Goal: Transaction & Acquisition: Purchase product/service

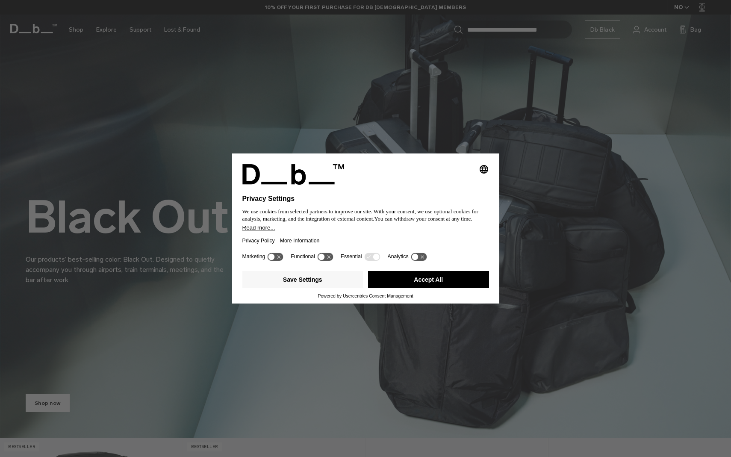
click at [407, 287] on button "Accept All" at bounding box center [428, 279] width 121 height 17
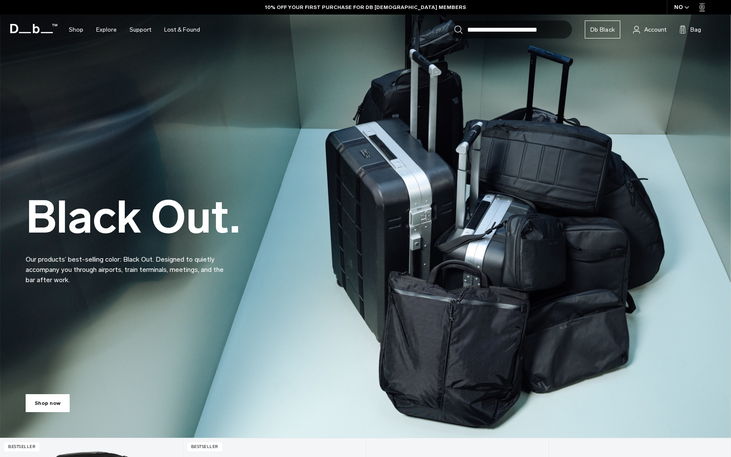
click at [47, 393] on div "Shop now" at bounding box center [365, 401] width 731 height 73
click at [61, 402] on link "Shop now" at bounding box center [48, 403] width 44 height 18
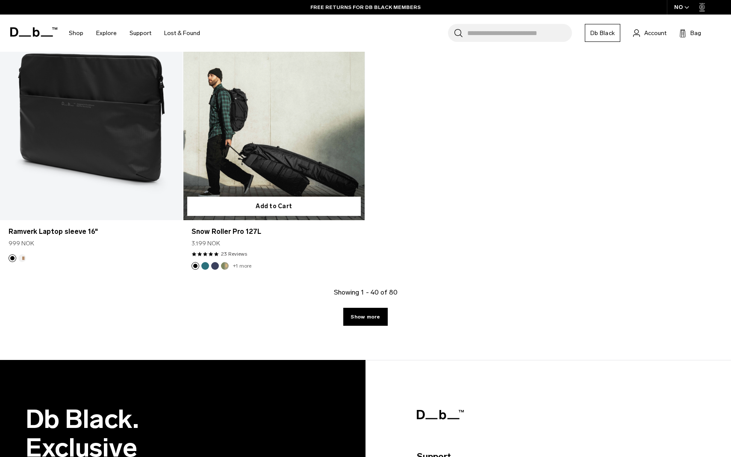
scroll to position [3465, 0]
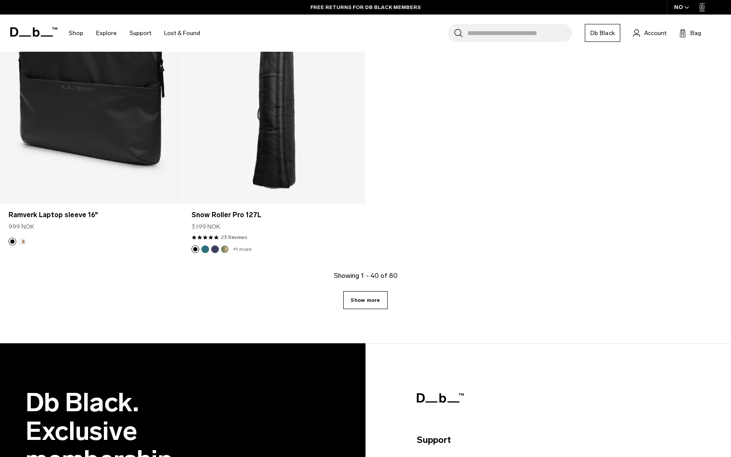
click at [363, 299] on link "Show more" at bounding box center [365, 300] width 44 height 18
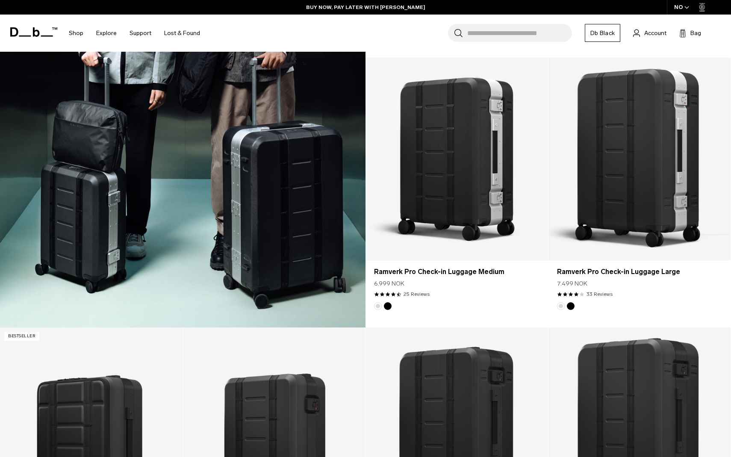
scroll to position [1527, 0]
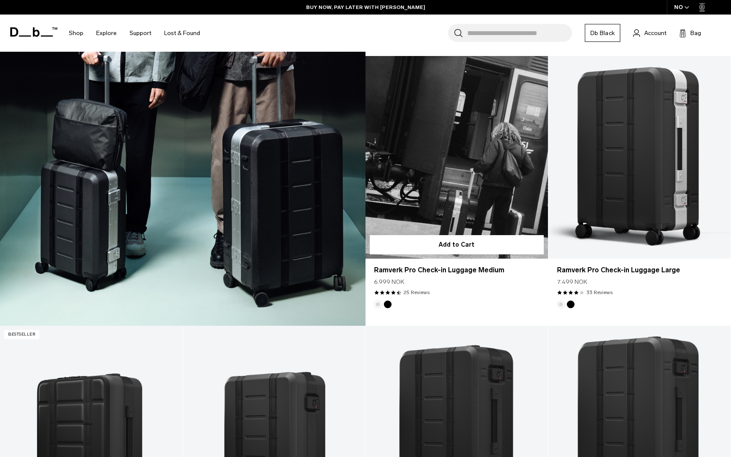
click at [484, 148] on link "Ramverk Pro Check-in Luggage Medium" at bounding box center [456, 157] width 182 height 203
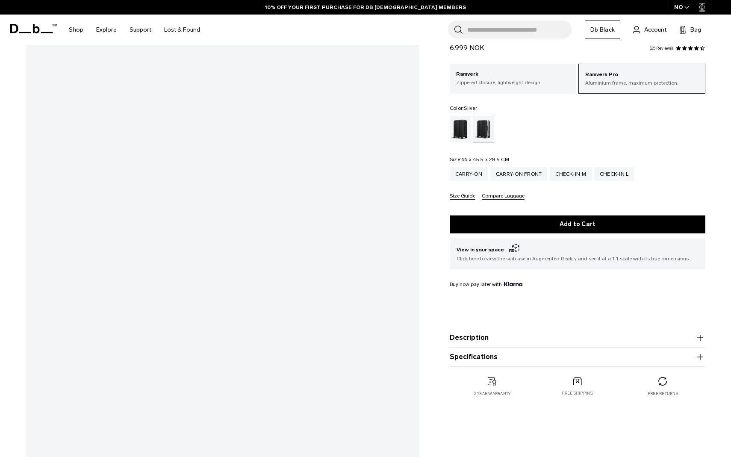
scroll to position [221, 0]
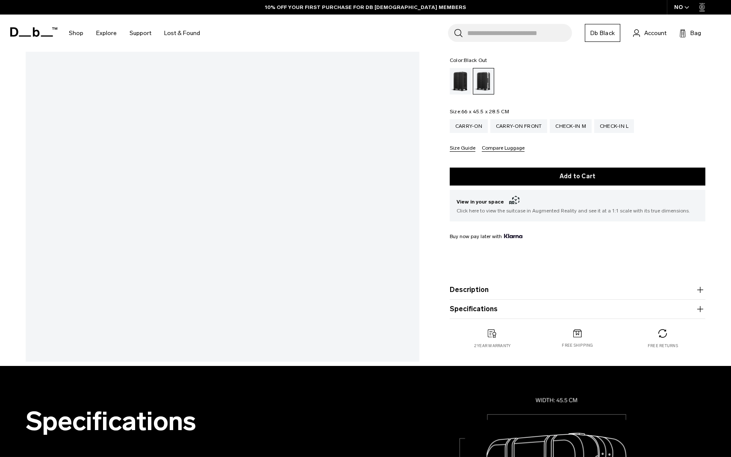
click at [454, 91] on div "Black Out" at bounding box center [461, 81] width 22 height 26
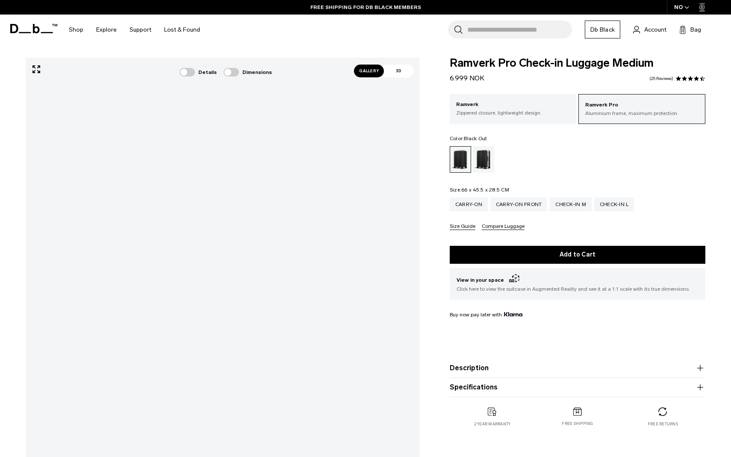
click at [458, 153] on div "Black Out" at bounding box center [460, 160] width 21 height 26
click at [370, 72] on span "Gallery" at bounding box center [369, 71] width 30 height 13
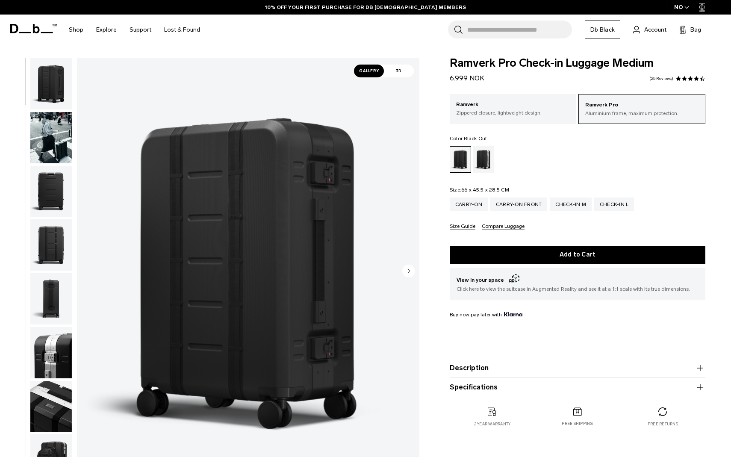
click at [47, 79] on img "button" at bounding box center [50, 83] width 41 height 51
click at [47, 142] on img "button" at bounding box center [50, 137] width 41 height 51
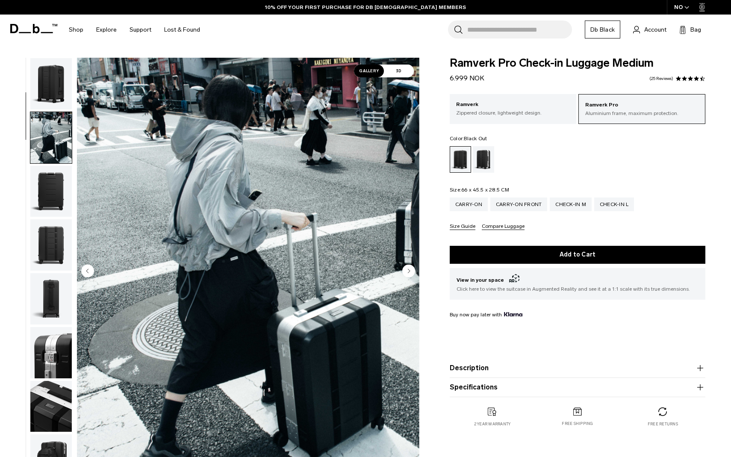
scroll to position [54, 0]
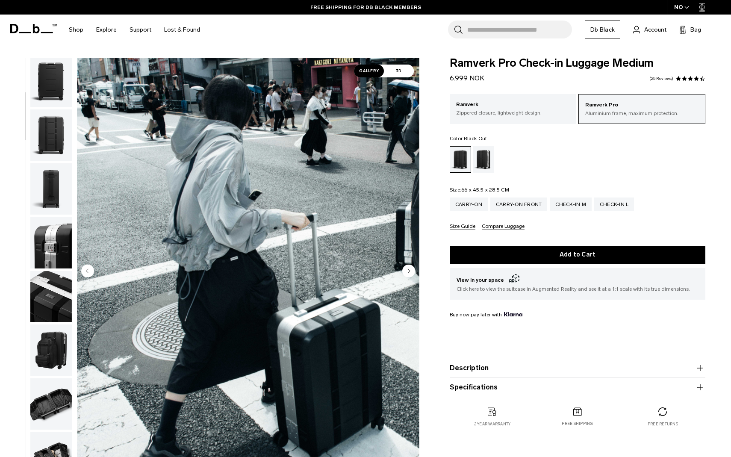
click at [56, 170] on img "button" at bounding box center [50, 188] width 41 height 51
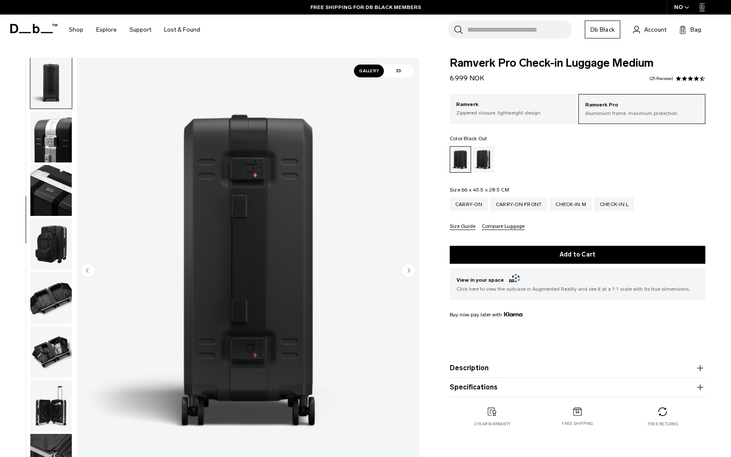
click at [53, 216] on img "button" at bounding box center [50, 190] width 41 height 51
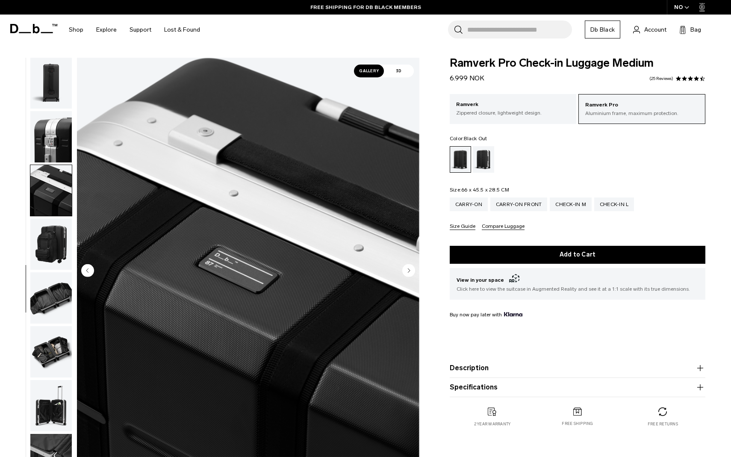
click at [49, 289] on img "button" at bounding box center [50, 297] width 41 height 51
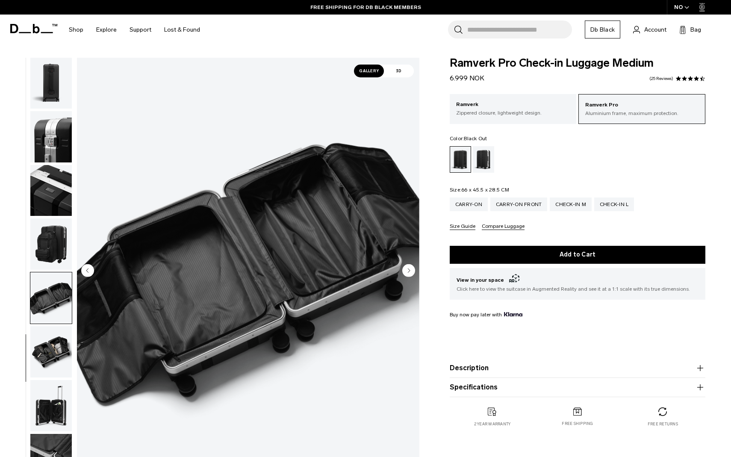
click at [52, 336] on img "button" at bounding box center [50, 351] width 41 height 51
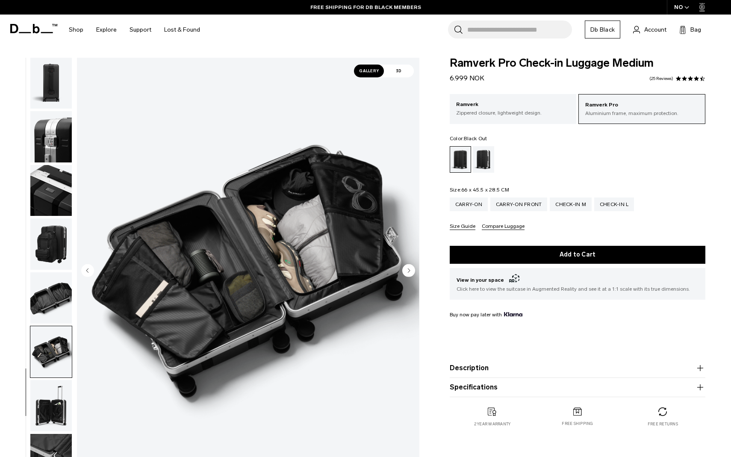
click at [48, 367] on img "button" at bounding box center [50, 351] width 41 height 51
click at [49, 387] on img "button" at bounding box center [50, 405] width 41 height 51
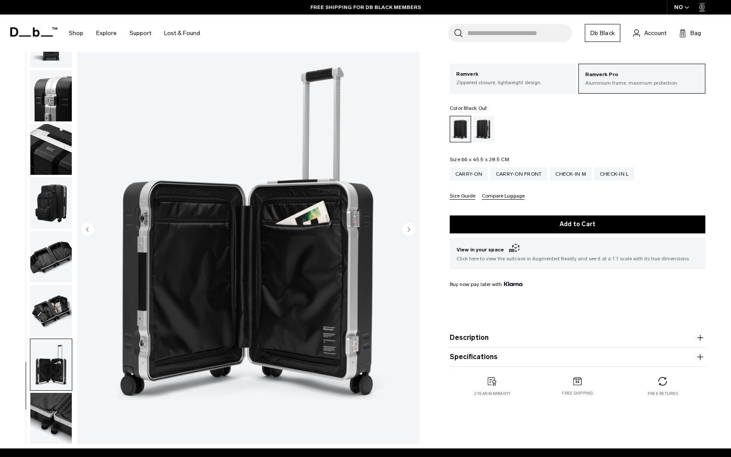
scroll to position [93, 0]
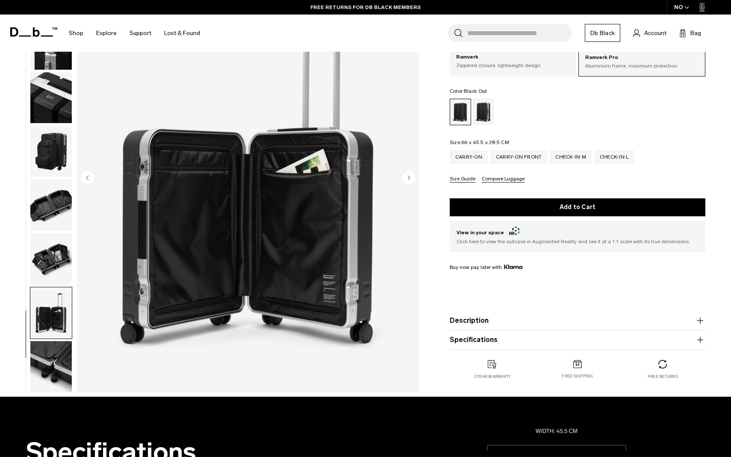
click at [51, 352] on img "button" at bounding box center [50, 366] width 41 height 51
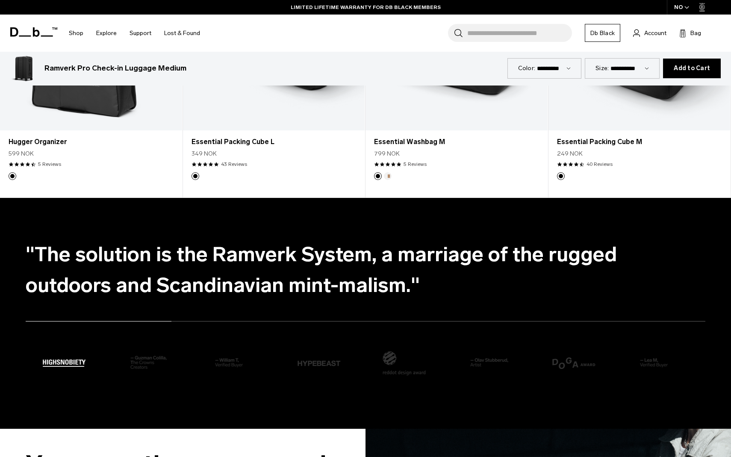
scroll to position [1691, 0]
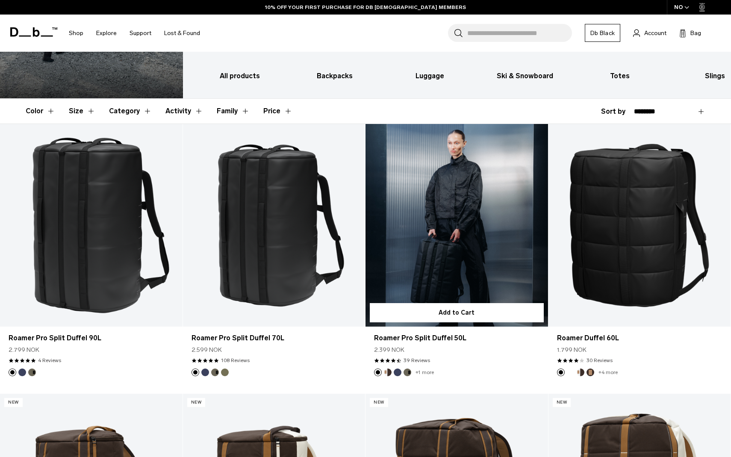
scroll to position [124, 0]
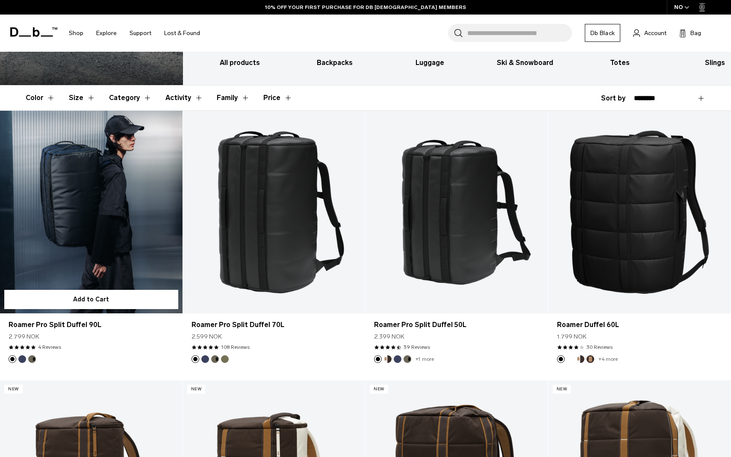
click at [119, 232] on link "Roamer Pro Split Duffel 90L" at bounding box center [91, 212] width 182 height 203
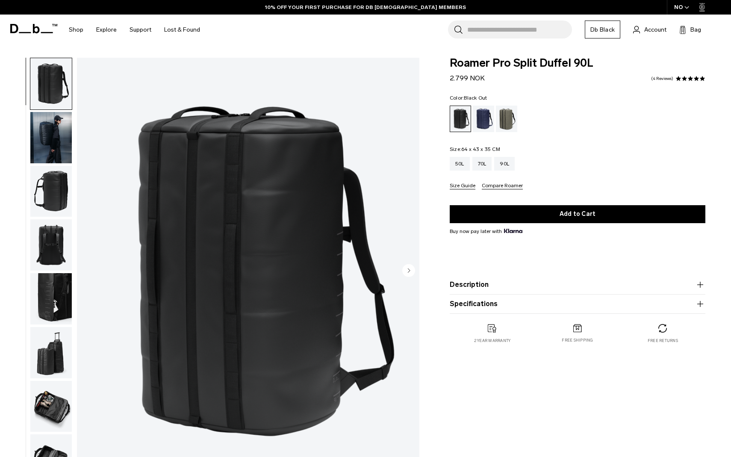
click at [59, 184] on img "button" at bounding box center [50, 191] width 41 height 51
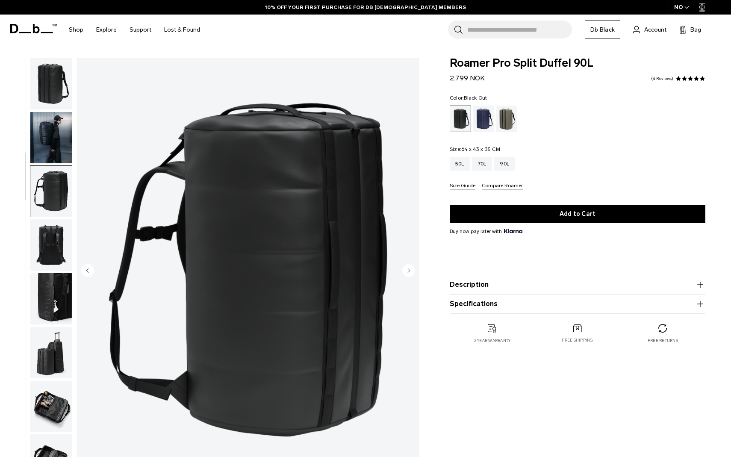
scroll to position [60, 0]
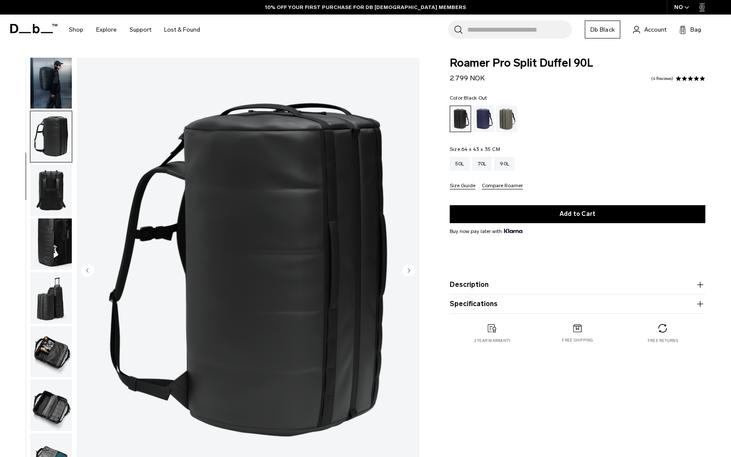
click at [58, 247] on img "button" at bounding box center [50, 243] width 41 height 51
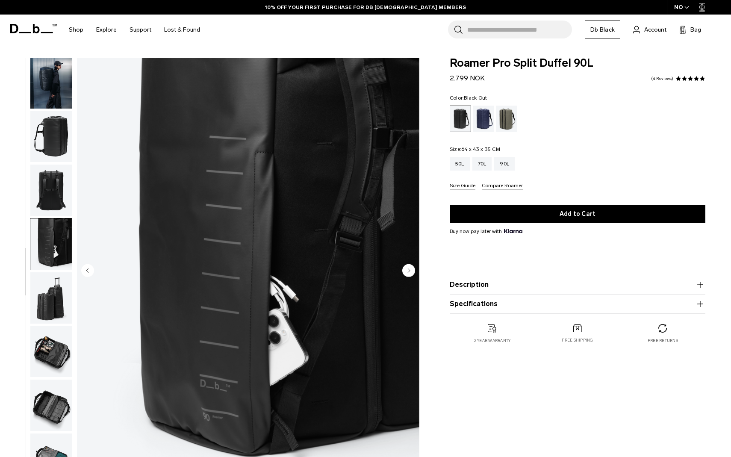
click at [57, 288] on img "button" at bounding box center [50, 297] width 41 height 51
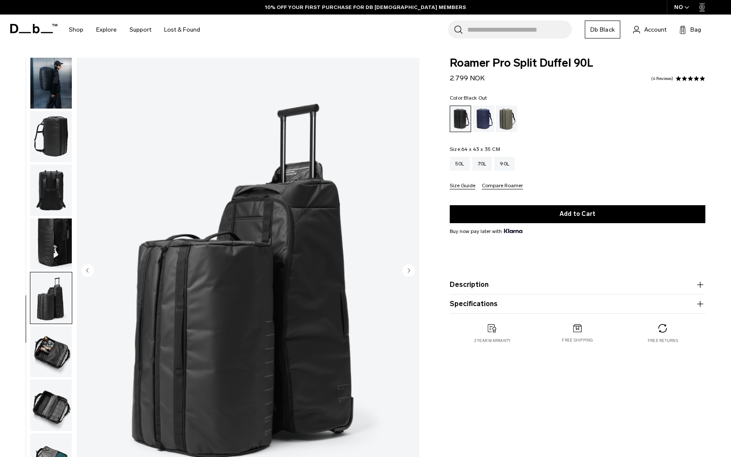
click at [51, 334] on img "button" at bounding box center [50, 351] width 41 height 51
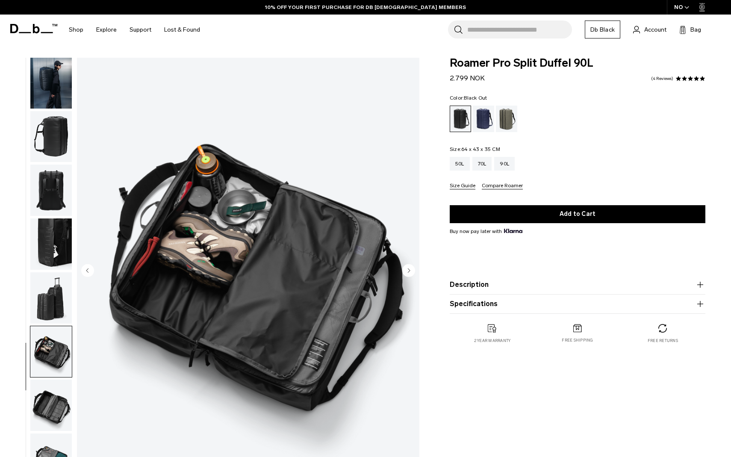
scroll to position [40, 0]
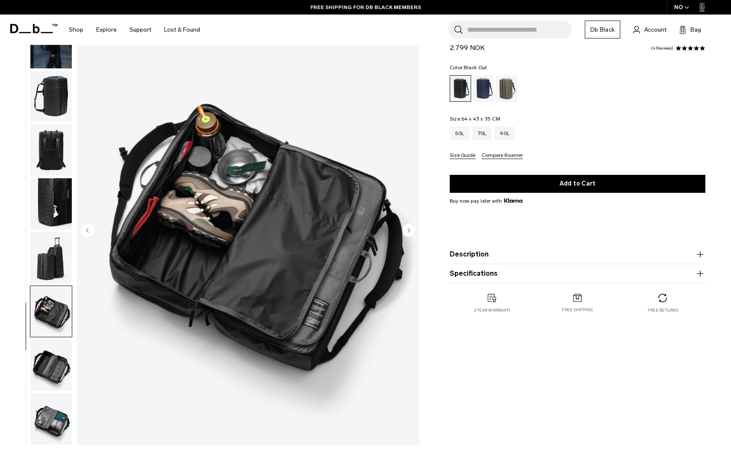
click at [55, 369] on img "button" at bounding box center [50, 364] width 41 height 51
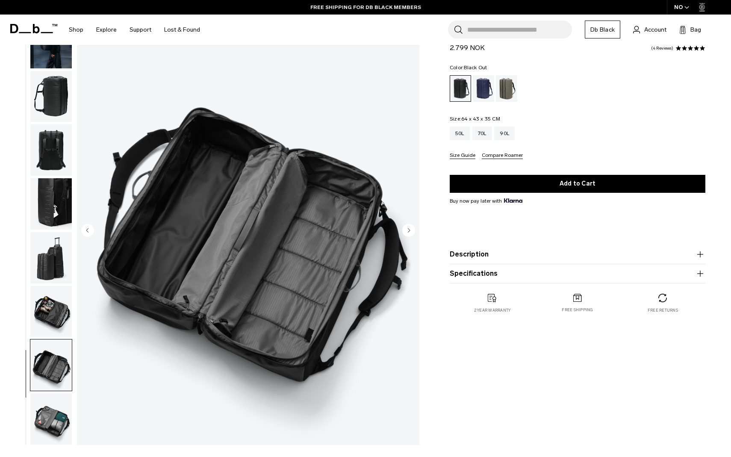
click at [53, 417] on img "button" at bounding box center [50, 418] width 41 height 51
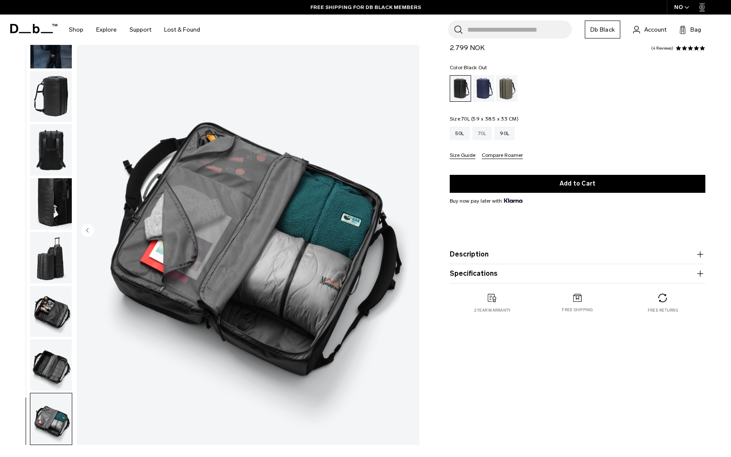
click at [479, 139] on div "70L" at bounding box center [482, 133] width 20 height 14
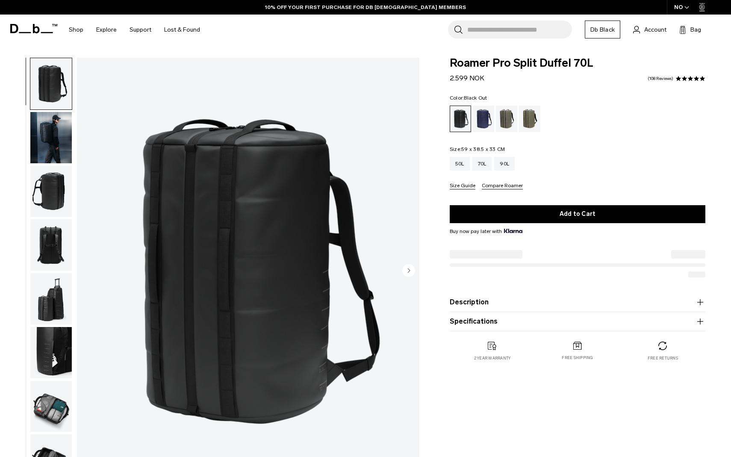
click at [48, 140] on img "button" at bounding box center [50, 137] width 41 height 51
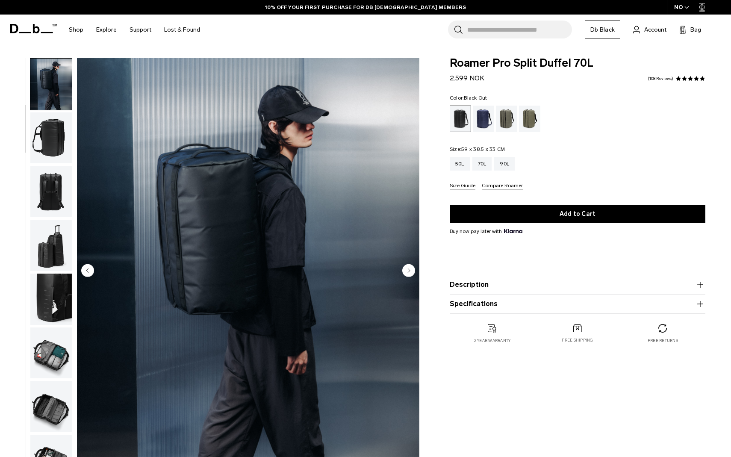
scroll to position [54, 0]
click at [48, 147] on img "button" at bounding box center [50, 137] width 41 height 51
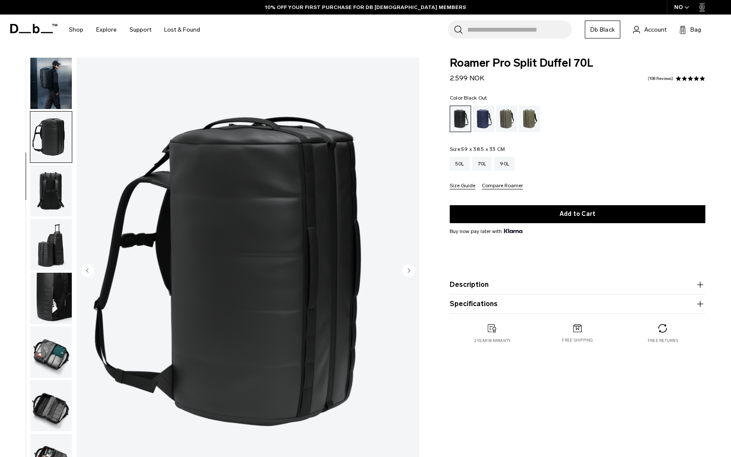
scroll to position [60, 0]
click at [56, 194] on img "button" at bounding box center [50, 190] width 41 height 51
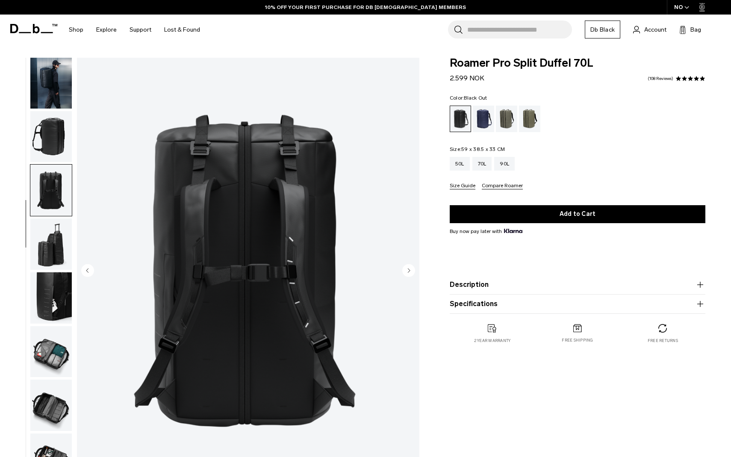
click at [53, 233] on img "button" at bounding box center [50, 243] width 41 height 51
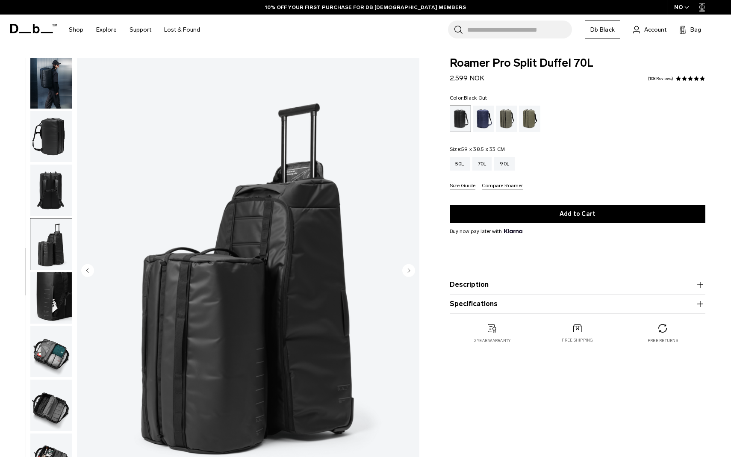
click at [57, 283] on img "button" at bounding box center [50, 297] width 41 height 51
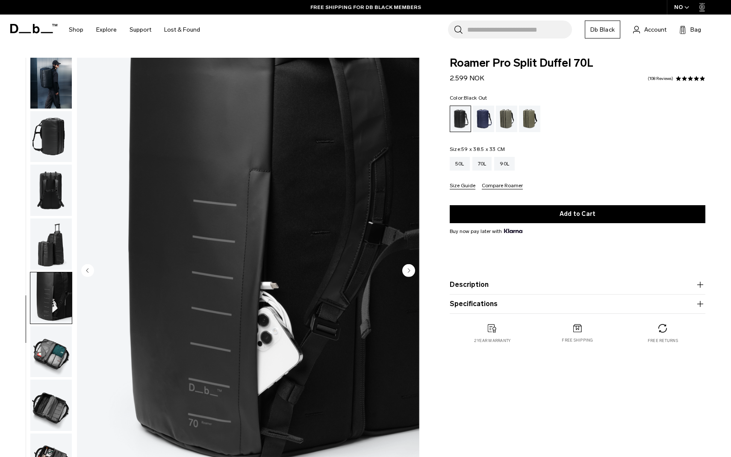
click at [51, 342] on img "button" at bounding box center [50, 351] width 41 height 51
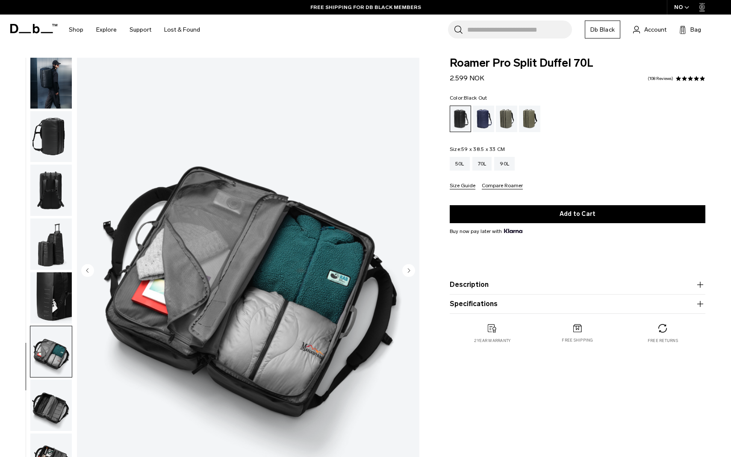
click at [53, 390] on img "button" at bounding box center [50, 404] width 41 height 51
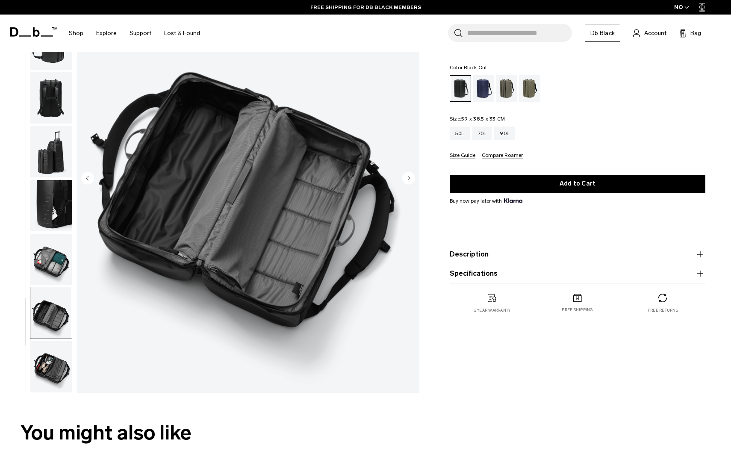
scroll to position [110, 0]
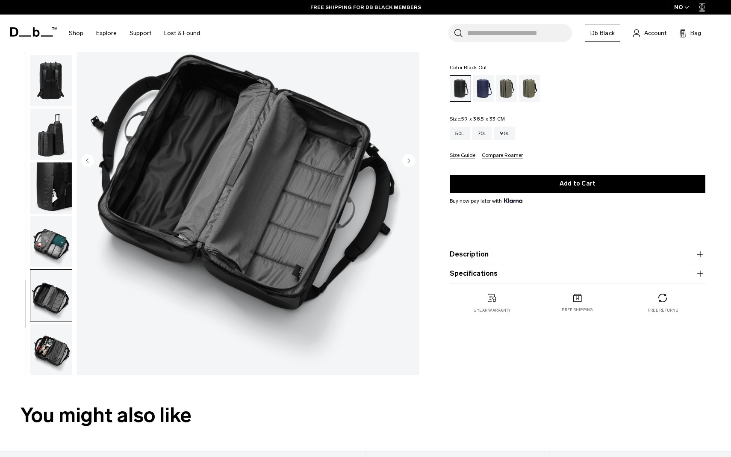
click at [53, 350] on img "button" at bounding box center [50, 348] width 41 height 51
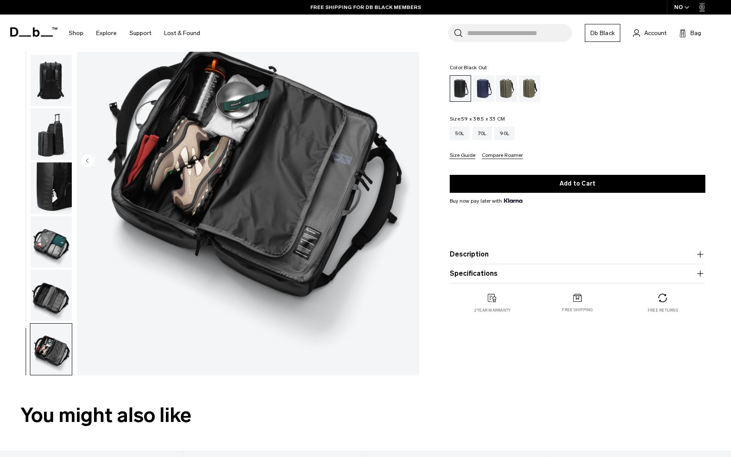
scroll to position [9, 0]
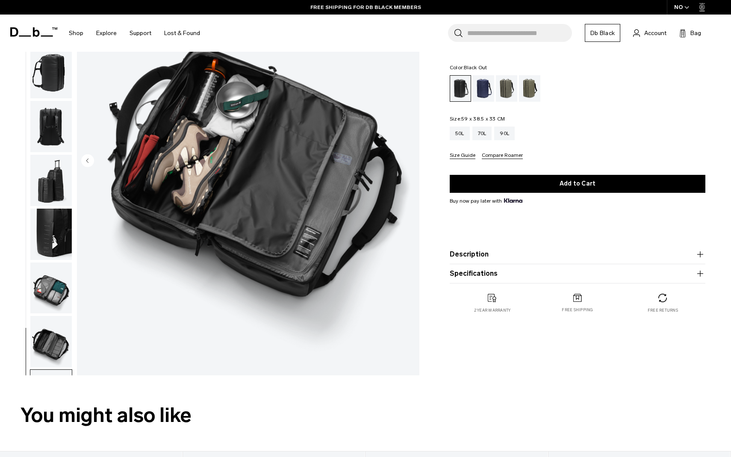
click at [59, 303] on img "button" at bounding box center [50, 287] width 41 height 51
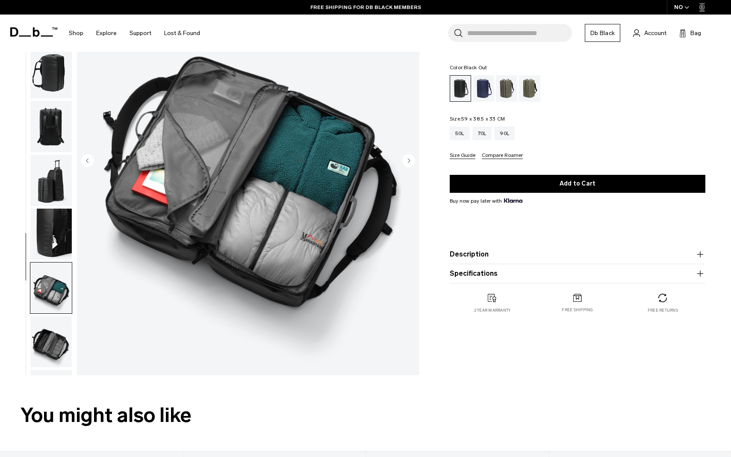
scroll to position [60, 0]
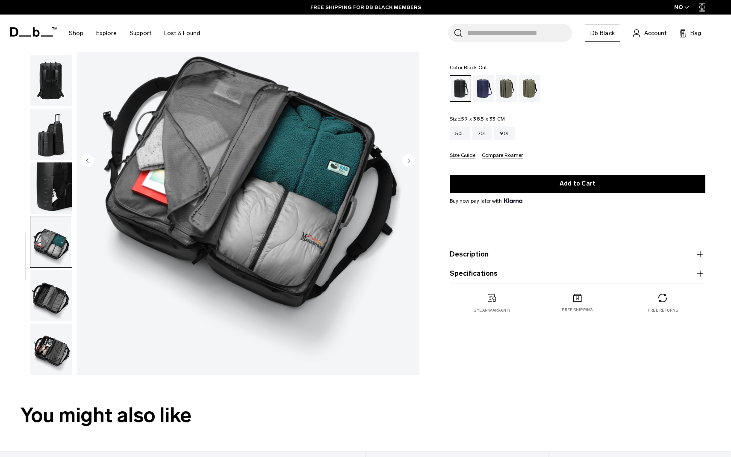
click at [56, 192] on img "button" at bounding box center [50, 187] width 41 height 51
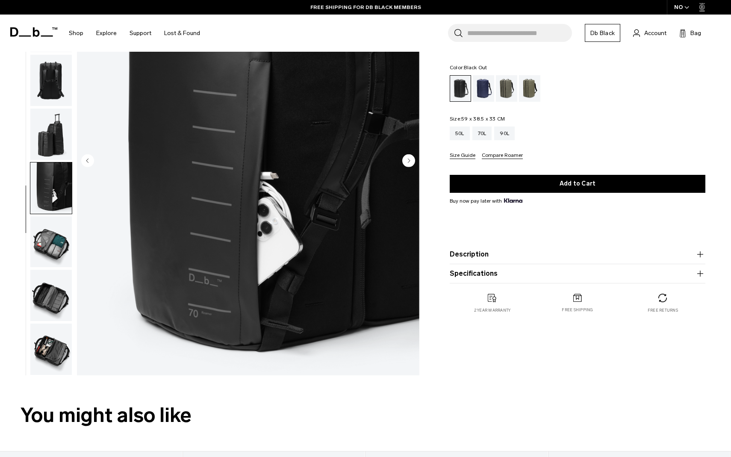
click at [52, 162] on img "button" at bounding box center [50, 187] width 41 height 51
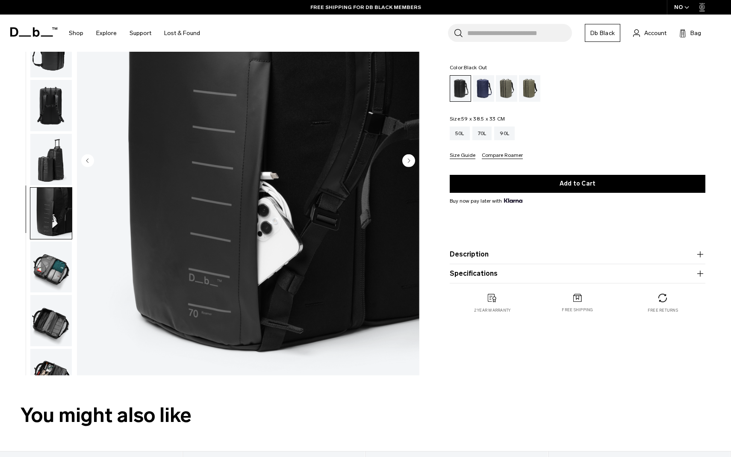
click at [52, 160] on img "button" at bounding box center [50, 159] width 41 height 51
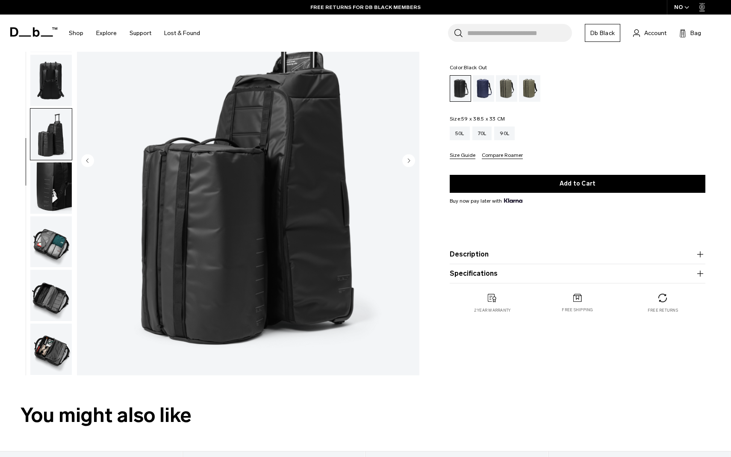
click at [50, 84] on img "button" at bounding box center [50, 80] width 41 height 51
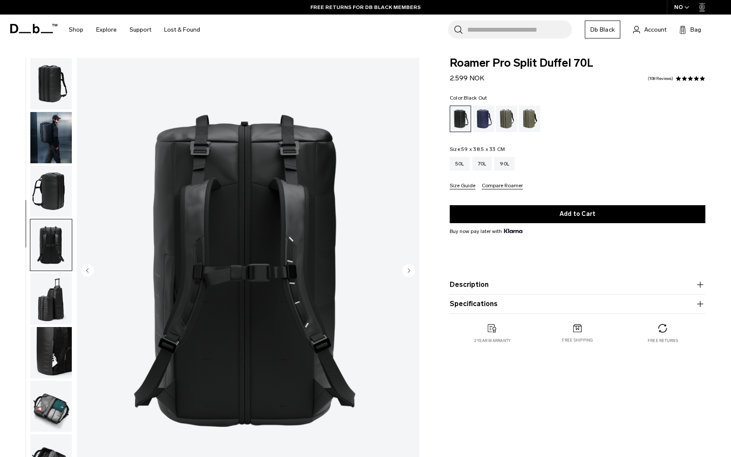
scroll to position [0, 0]
click at [506, 163] on div "90L" at bounding box center [504, 164] width 21 height 14
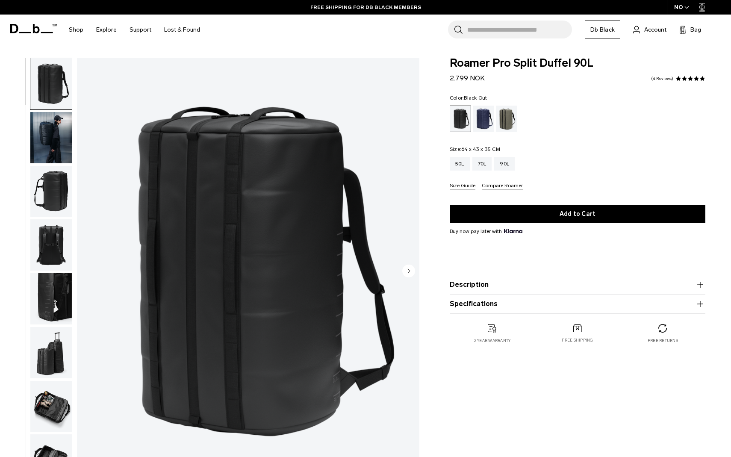
click at [49, 193] on img "button" at bounding box center [50, 191] width 41 height 51
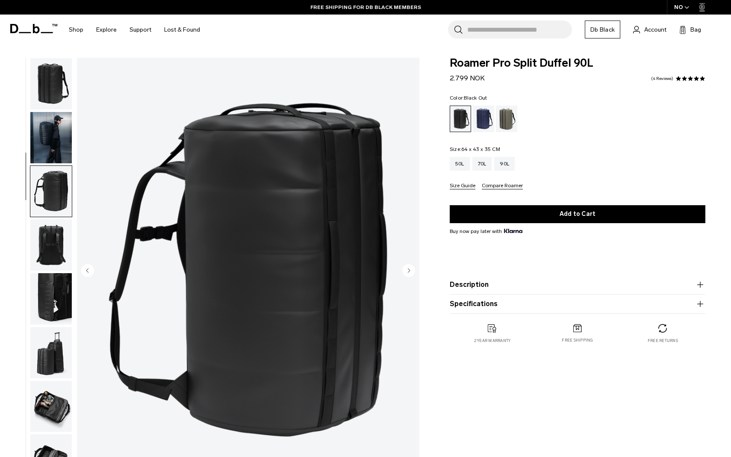
scroll to position [60, 0]
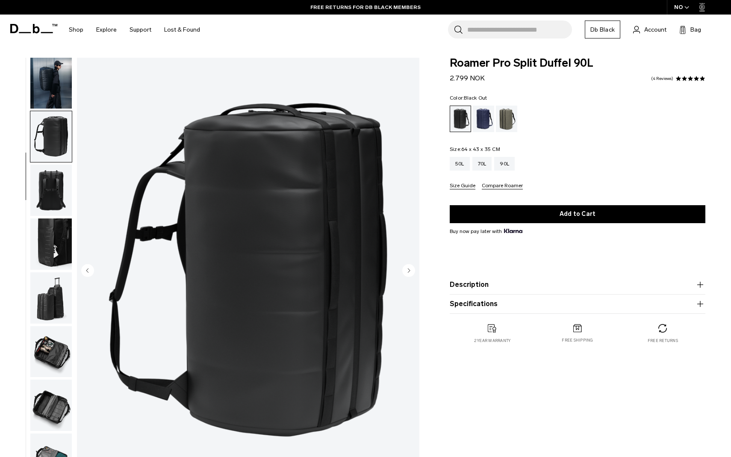
click at [47, 186] on img "button" at bounding box center [50, 190] width 41 height 51
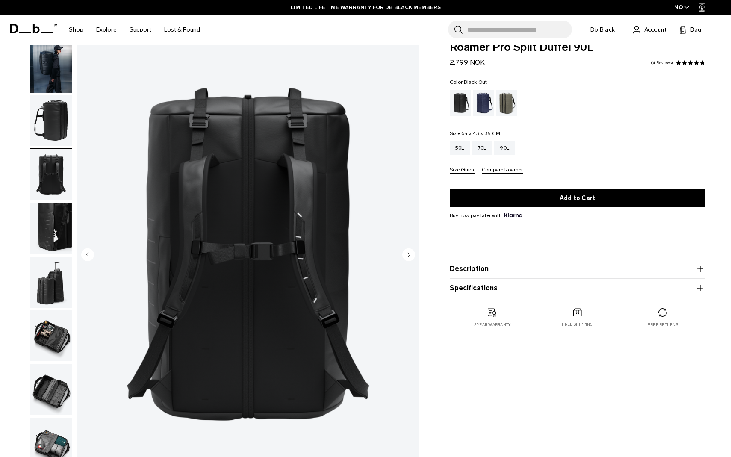
scroll to position [16, 0]
click at [57, 99] on img "button" at bounding box center [50, 120] width 41 height 51
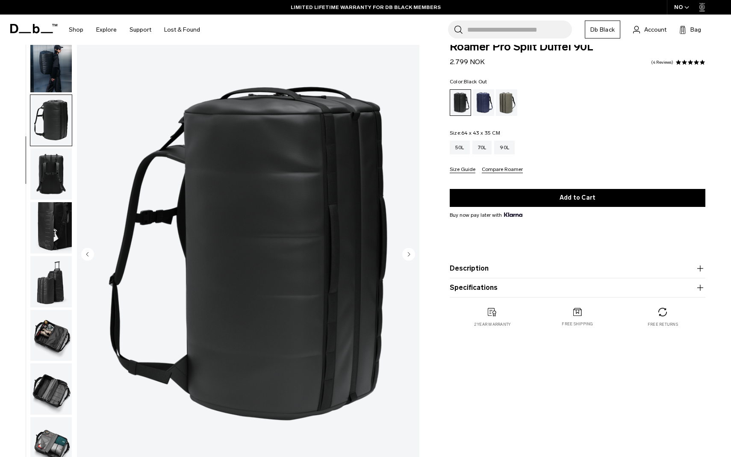
click at [53, 155] on img "button" at bounding box center [50, 173] width 41 height 51
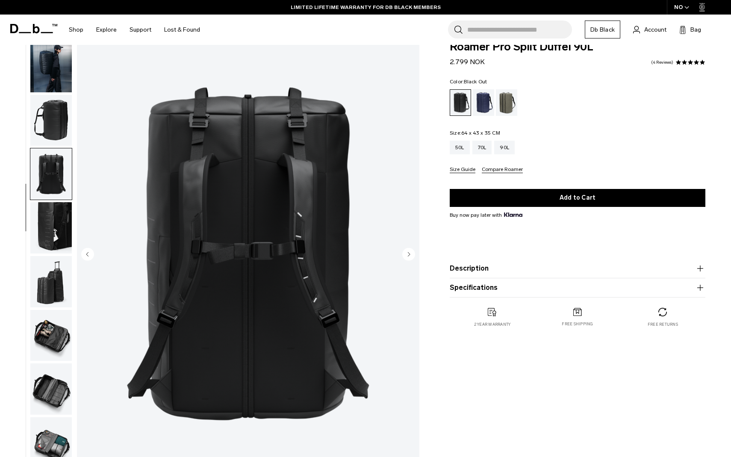
click at [65, 221] on img "button" at bounding box center [50, 227] width 41 height 51
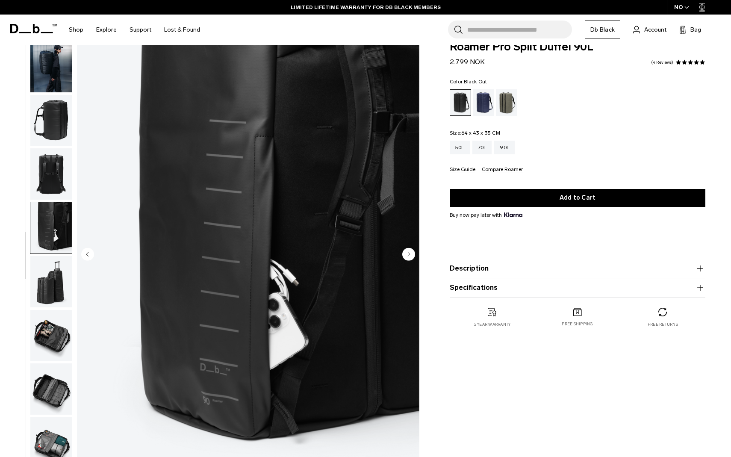
click at [65, 265] on img "button" at bounding box center [50, 281] width 41 height 51
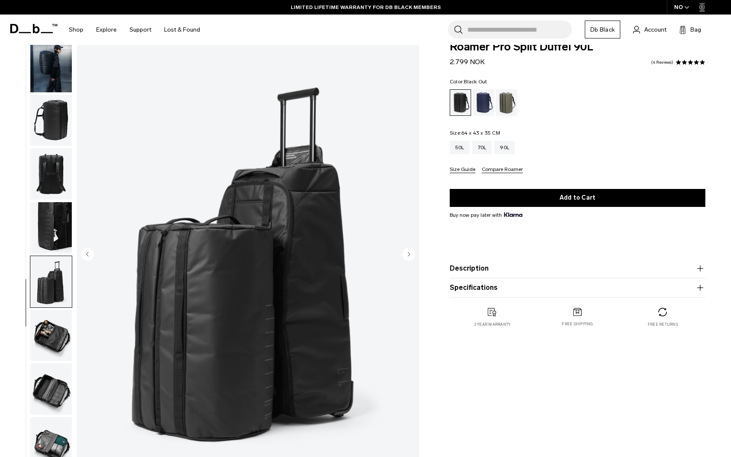
click at [50, 321] on img "button" at bounding box center [50, 335] width 41 height 51
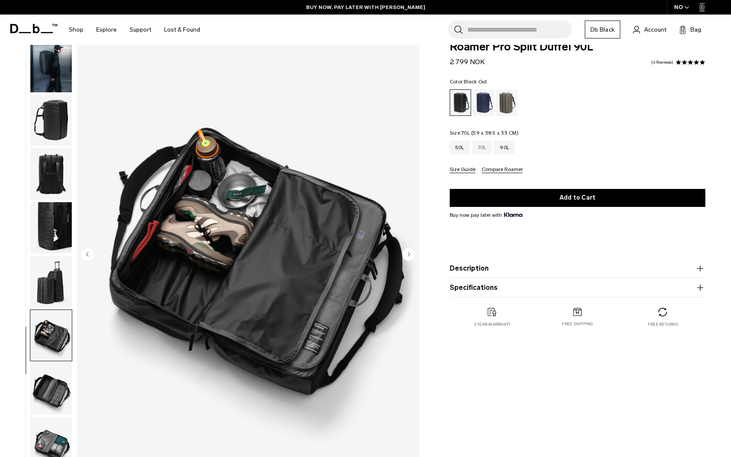
click at [482, 147] on div "70L" at bounding box center [482, 148] width 20 height 14
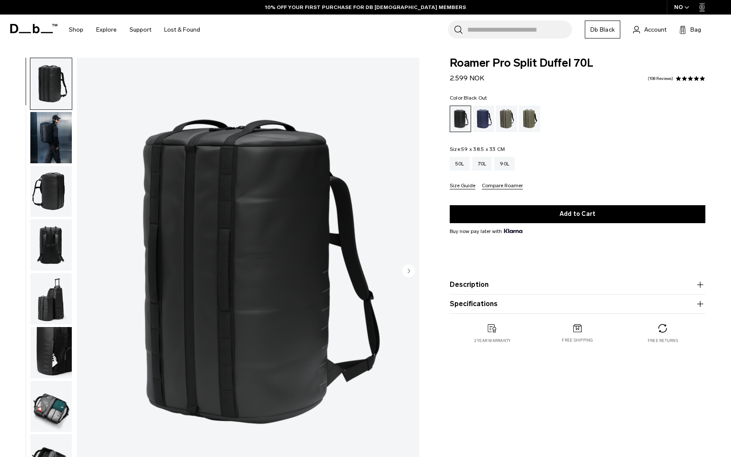
click at [52, 126] on img "button" at bounding box center [50, 137] width 41 height 51
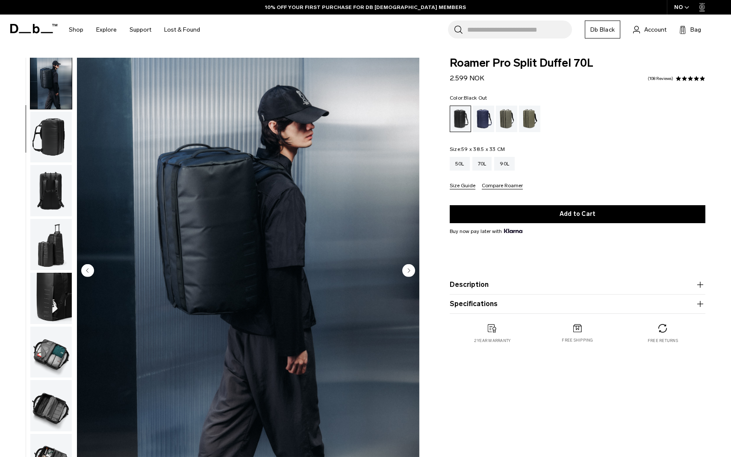
click at [55, 169] on img "button" at bounding box center [50, 190] width 41 height 51
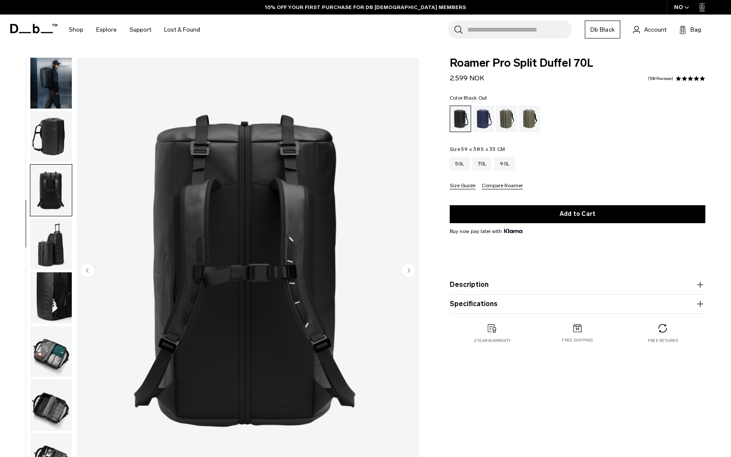
click at [48, 229] on img "button" at bounding box center [50, 243] width 41 height 51
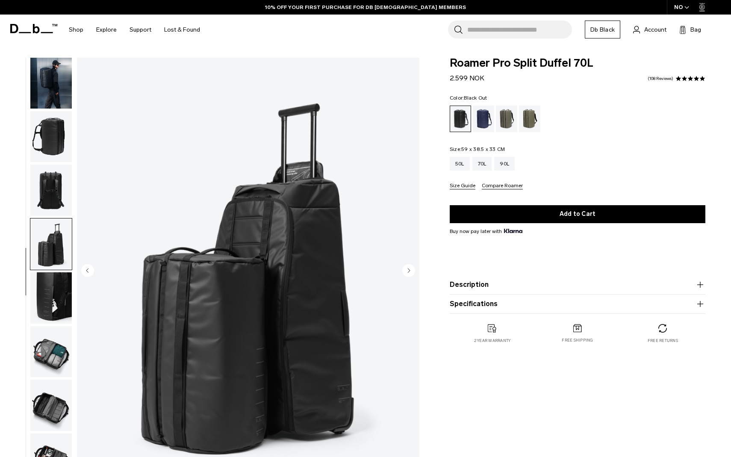
click at [50, 298] on img "button" at bounding box center [50, 297] width 41 height 51
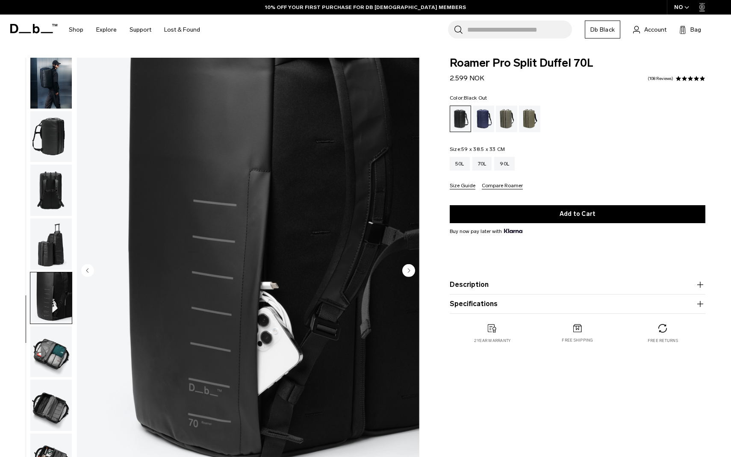
click at [55, 335] on img "button" at bounding box center [50, 351] width 41 height 51
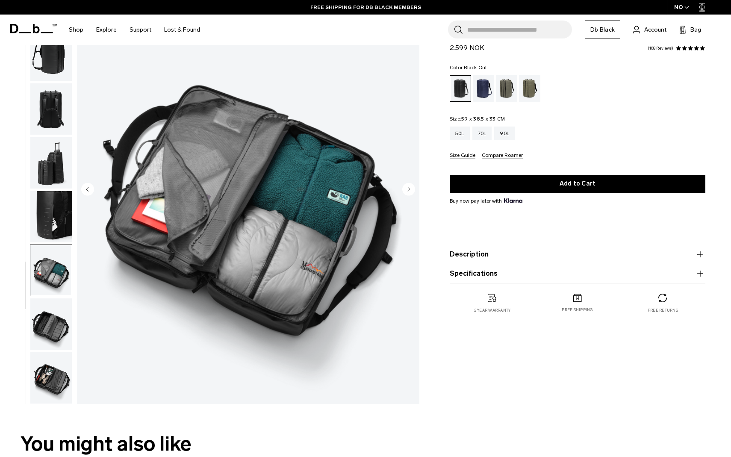
scroll to position [82, 0]
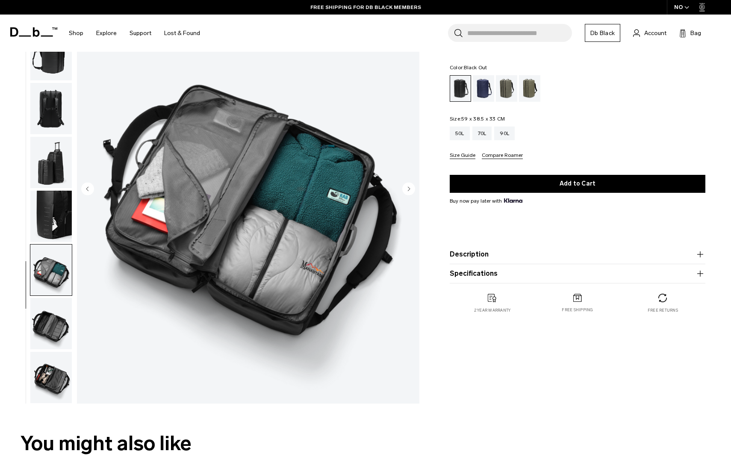
click at [52, 310] on img "button" at bounding box center [50, 323] width 41 height 51
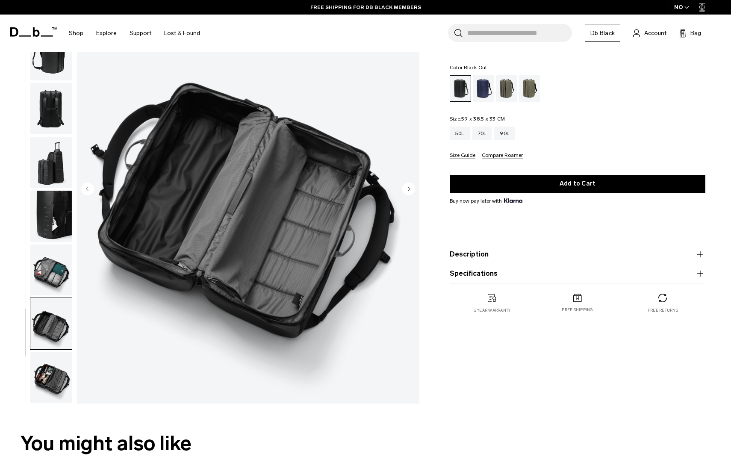
click at [57, 391] on img "button" at bounding box center [50, 377] width 41 height 51
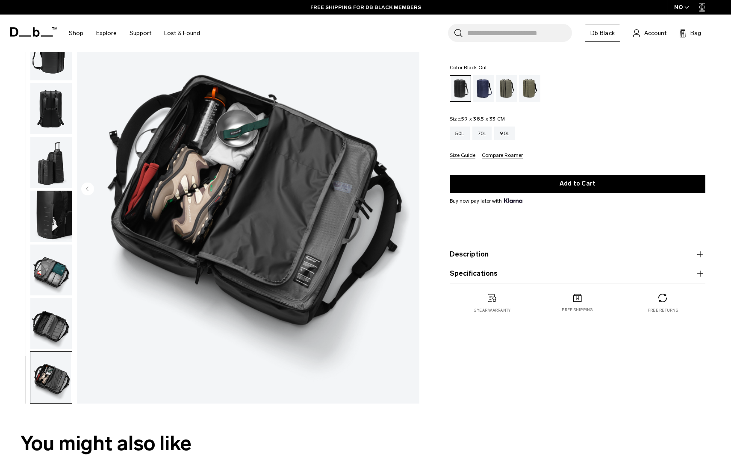
click at [52, 341] on img "button" at bounding box center [50, 323] width 41 height 51
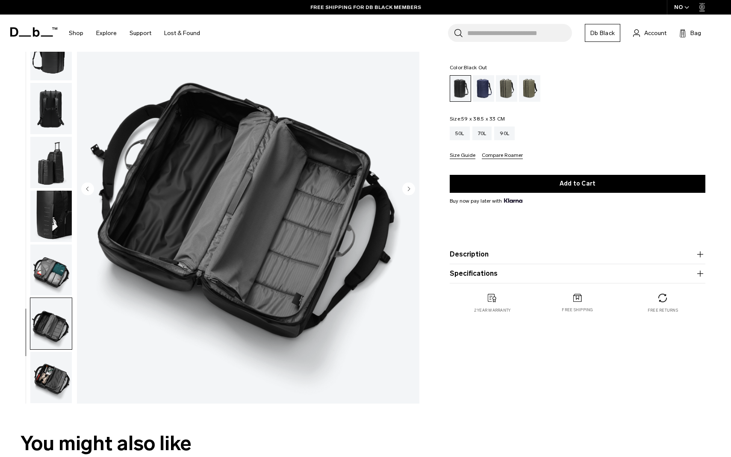
click at [51, 279] on img "button" at bounding box center [50, 269] width 41 height 51
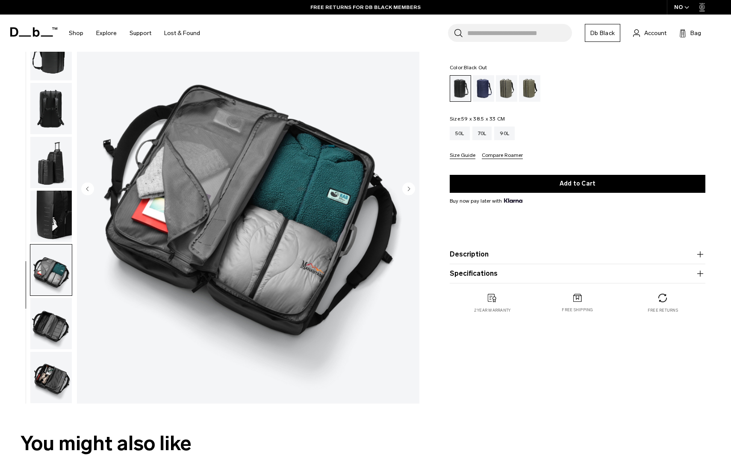
click at [46, 200] on img "button" at bounding box center [50, 216] width 41 height 51
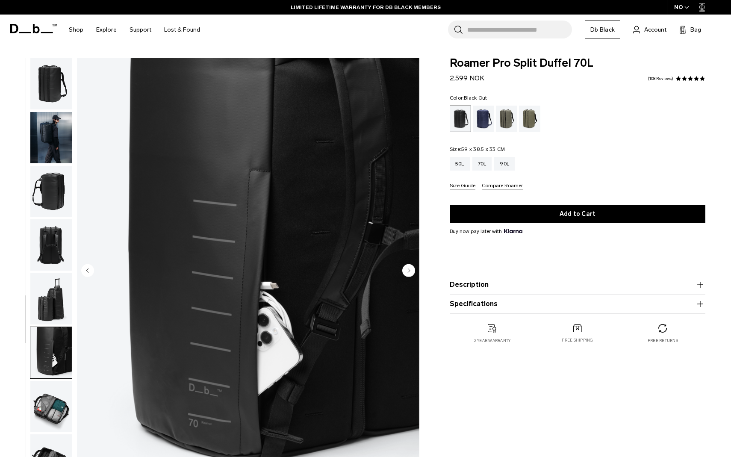
scroll to position [0, 0]
click at [43, 423] on img "button" at bounding box center [50, 406] width 41 height 51
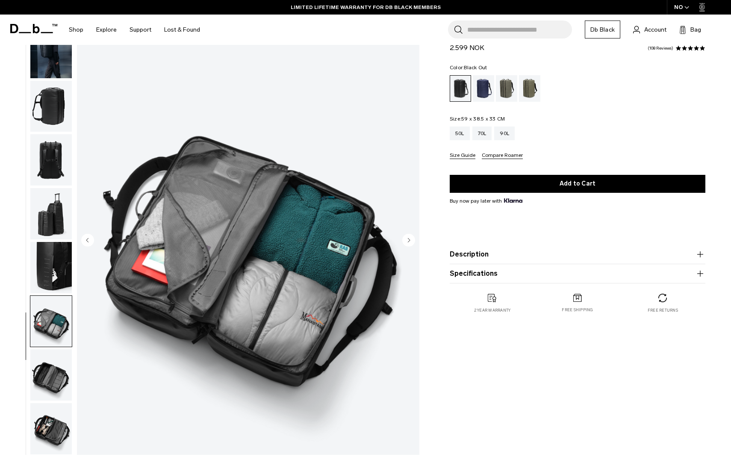
scroll to position [31, 0]
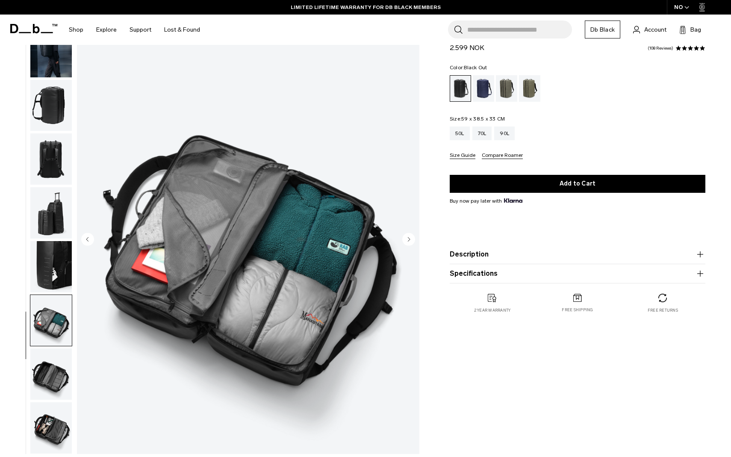
click at [43, 422] on img "button" at bounding box center [50, 427] width 41 height 51
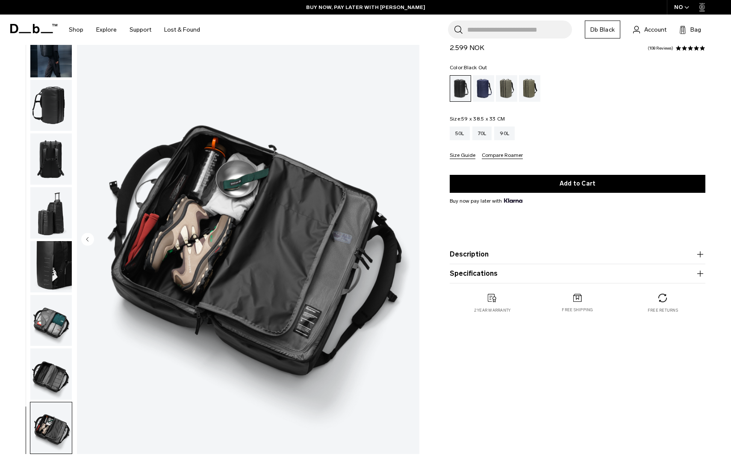
click at [47, 396] on img "button" at bounding box center [50, 373] width 41 height 51
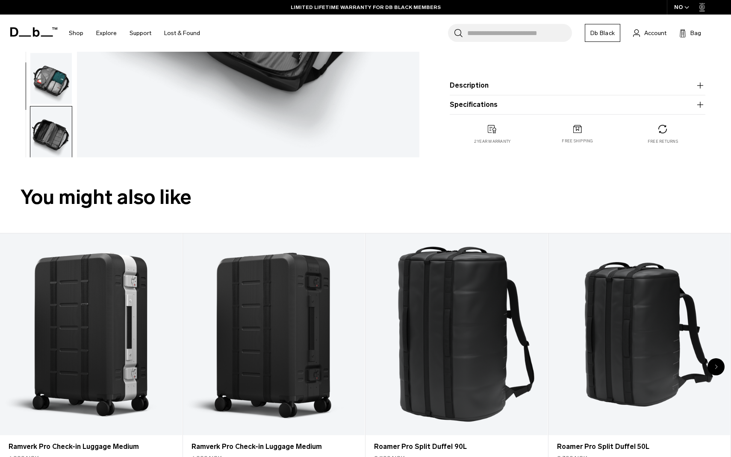
scroll to position [330, 0]
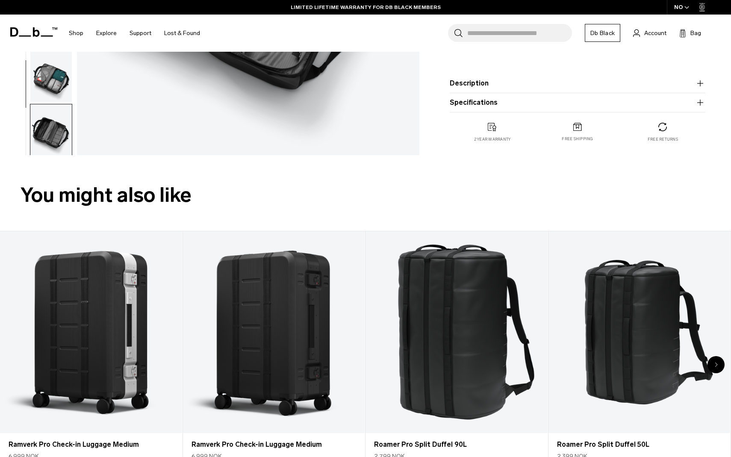
click at [43, 38] on span at bounding box center [33, 31] width 47 height 39
click at [33, 29] on icon at bounding box center [36, 31] width 7 height 9
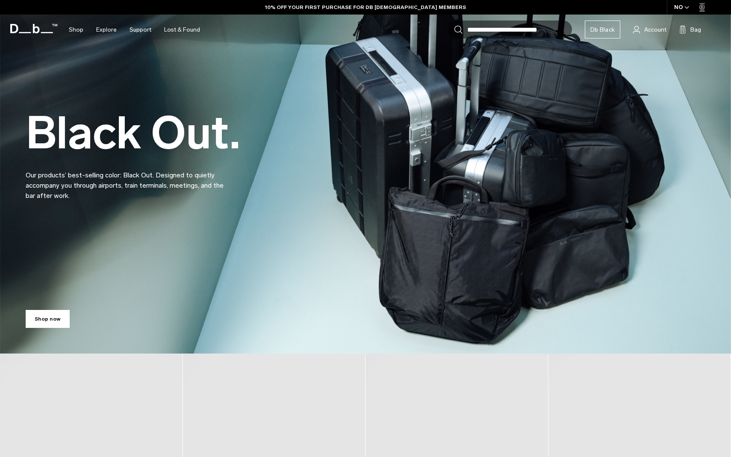
scroll to position [89, 0]
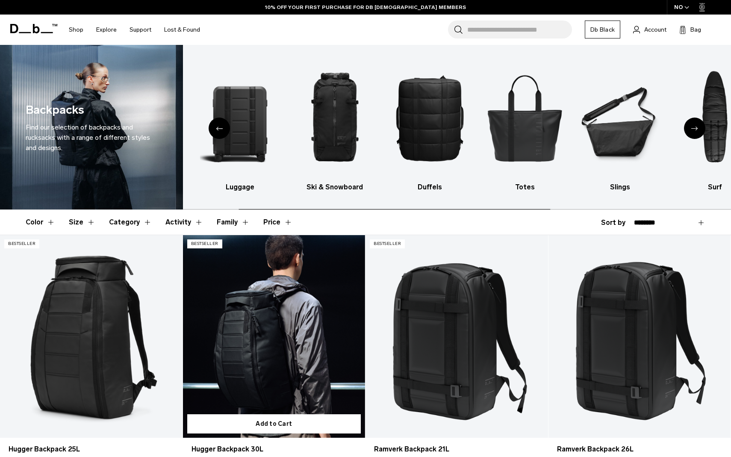
click at [289, 319] on link "Hugger Backpack 30L" at bounding box center [274, 336] width 182 height 203
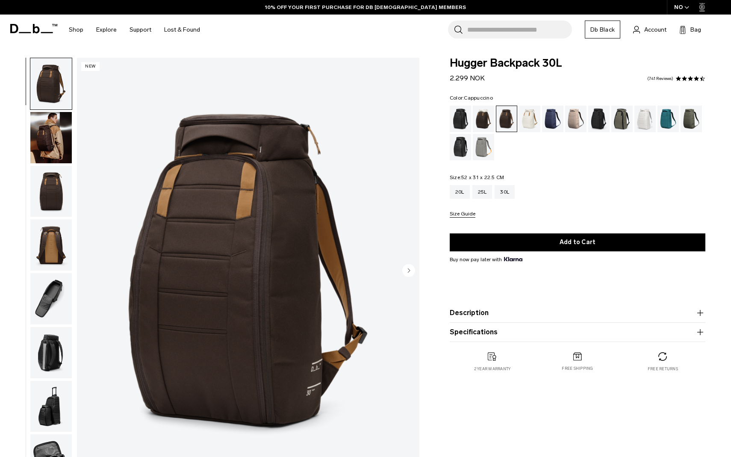
scroll to position [26, 0]
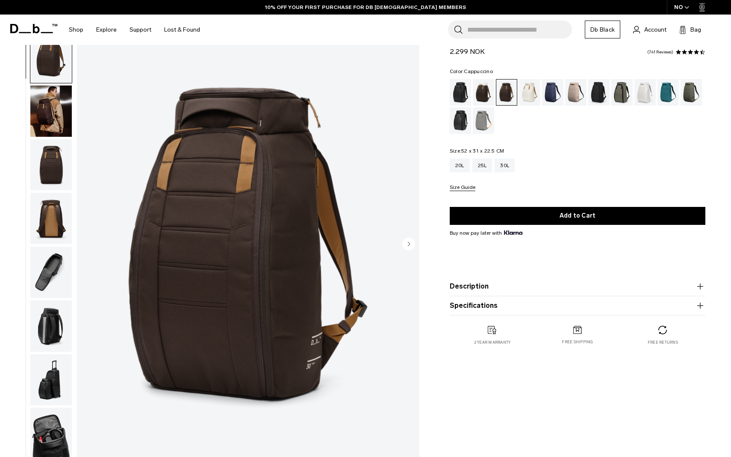
click at [483, 99] on div "Cappuccino" at bounding box center [484, 92] width 22 height 26
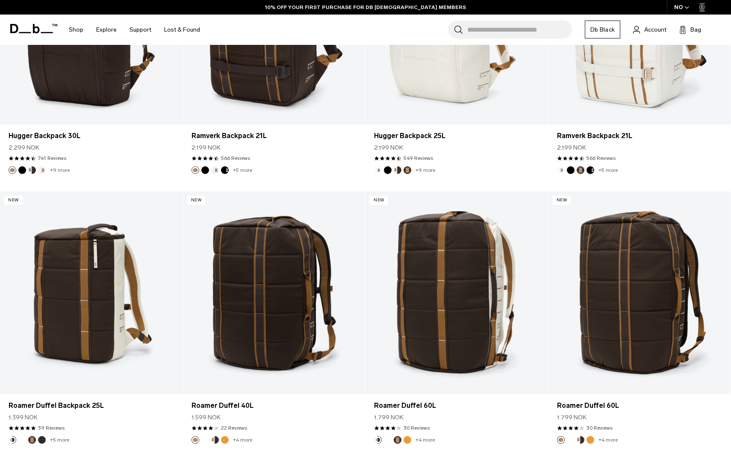
scroll to position [493, 0]
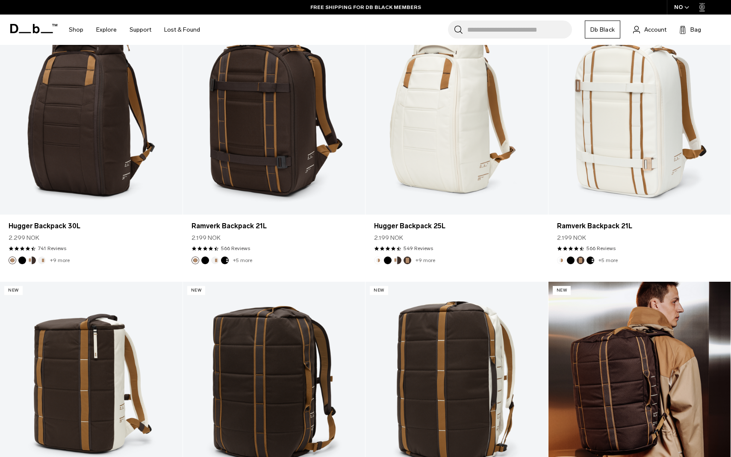
click at [594, 330] on link "Roamer Duffel 60L" at bounding box center [639, 383] width 182 height 203
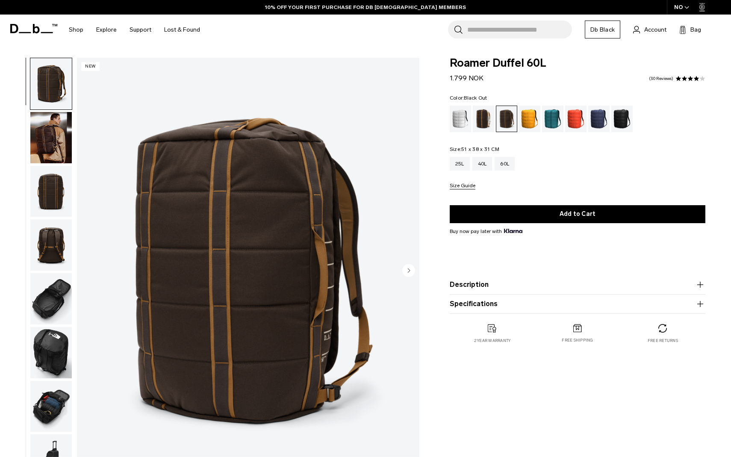
click at [623, 112] on div "Black Out" at bounding box center [622, 119] width 22 height 26
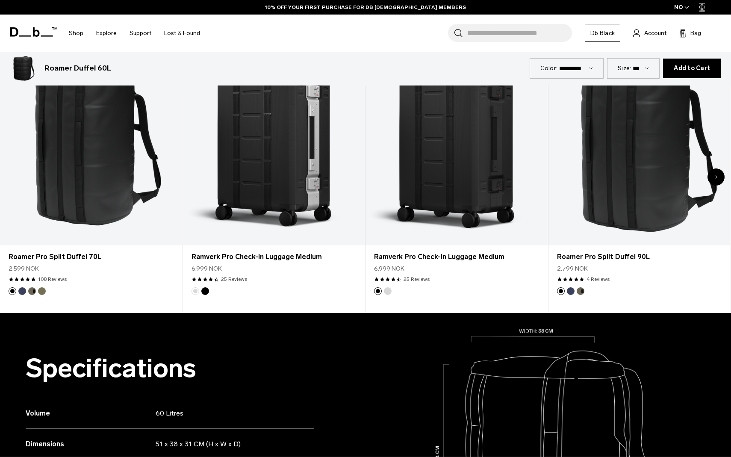
scroll to position [527, 0]
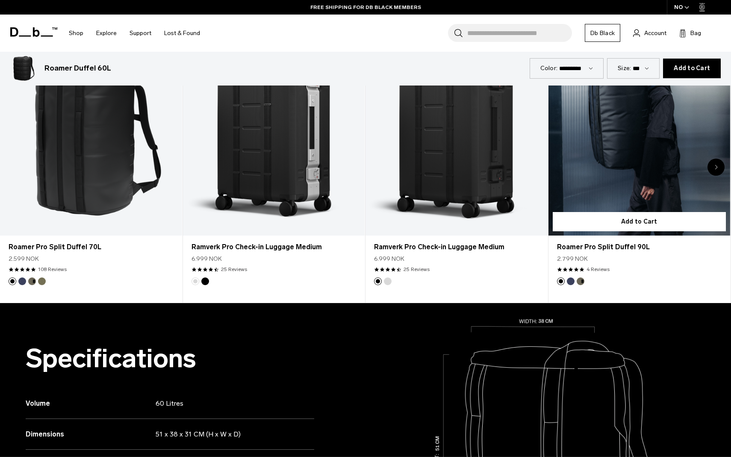
click at [593, 176] on link "Roamer Pro Split Duffel 90L" at bounding box center [639, 135] width 182 height 202
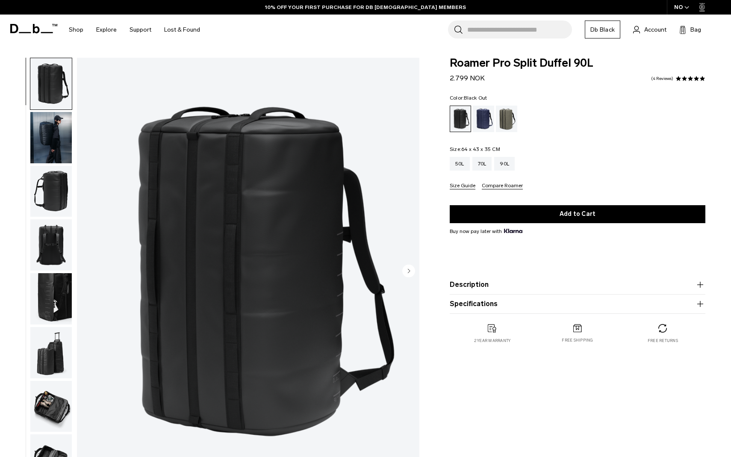
click at [43, 202] on img "button" at bounding box center [50, 191] width 41 height 51
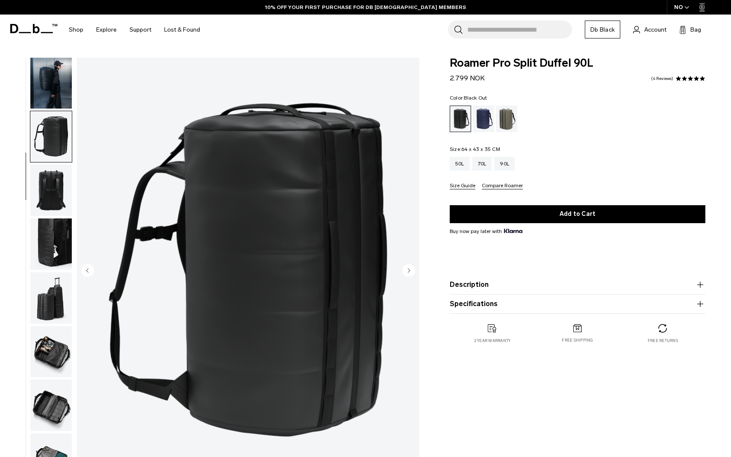
click at [47, 232] on img "button" at bounding box center [50, 243] width 41 height 51
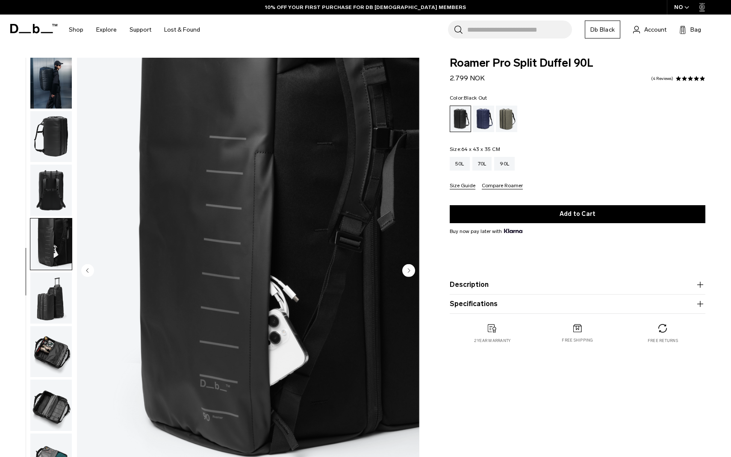
click at [53, 306] on img "button" at bounding box center [50, 297] width 41 height 51
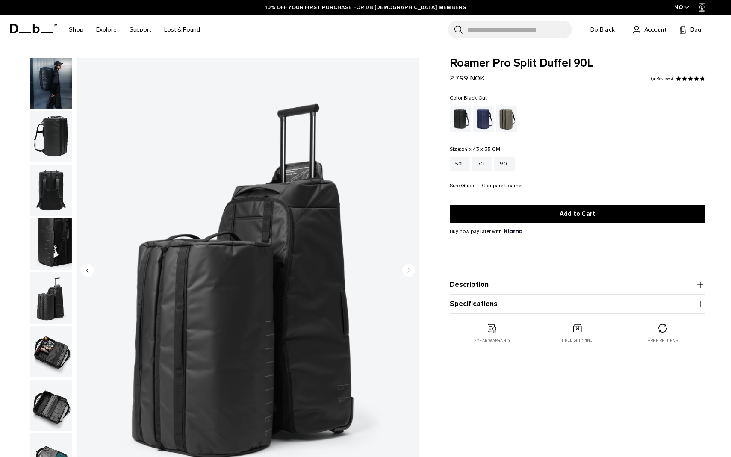
click at [53, 341] on img "button" at bounding box center [50, 351] width 41 height 51
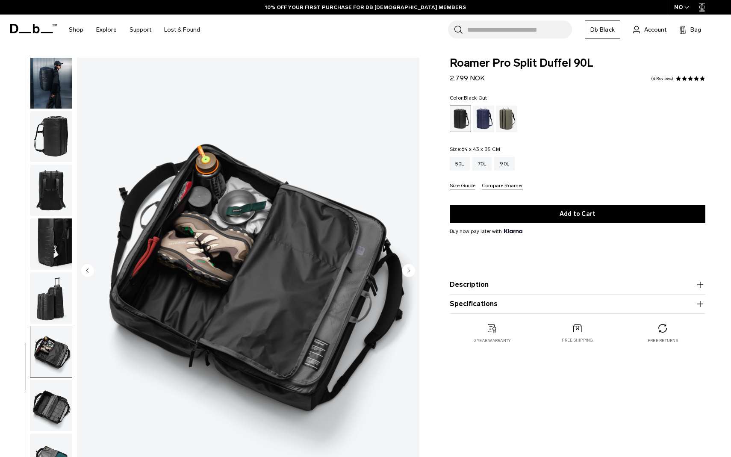
click at [47, 403] on img "button" at bounding box center [50, 404] width 41 height 51
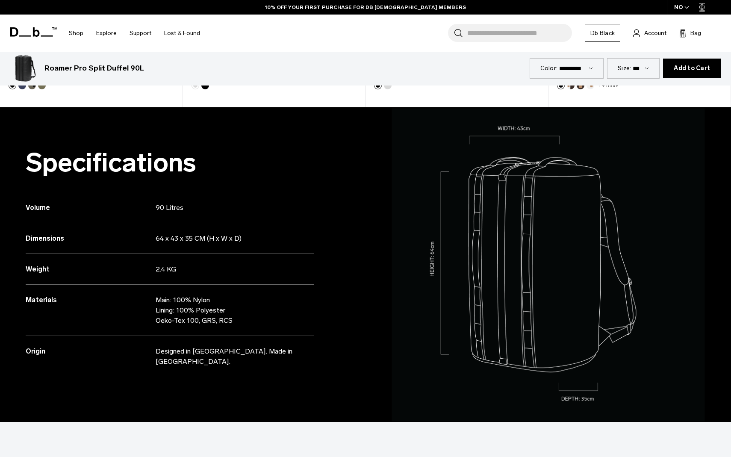
scroll to position [721, 0]
